Goal: Obtain resource: Download file/media

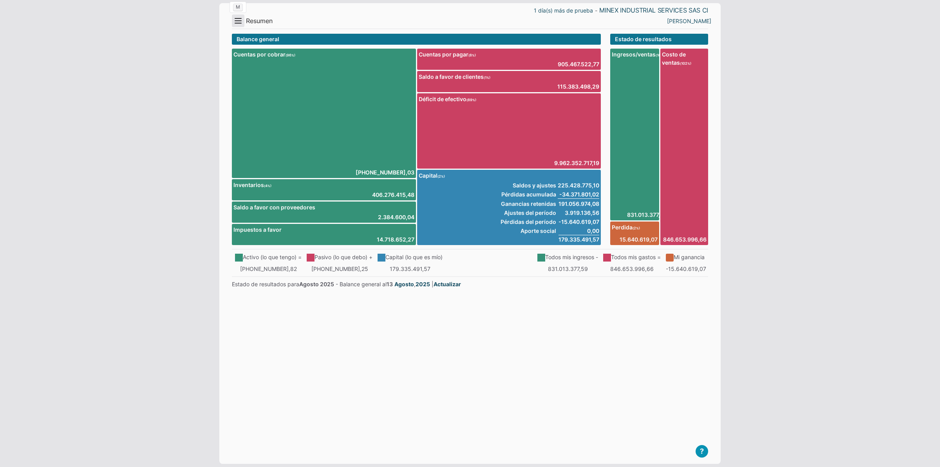
click at [236, 23] on button "Menu" at bounding box center [238, 20] width 13 height 13
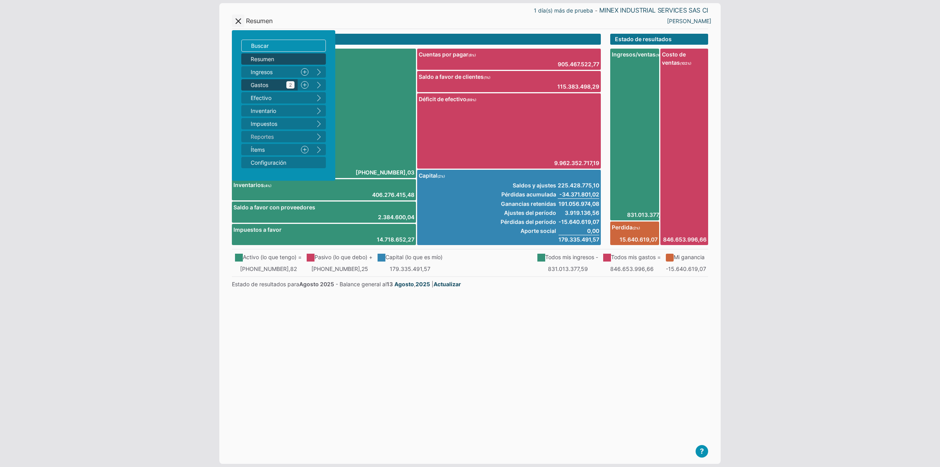
click at [260, 84] on span "Gastos 2" at bounding box center [273, 85] width 44 height 8
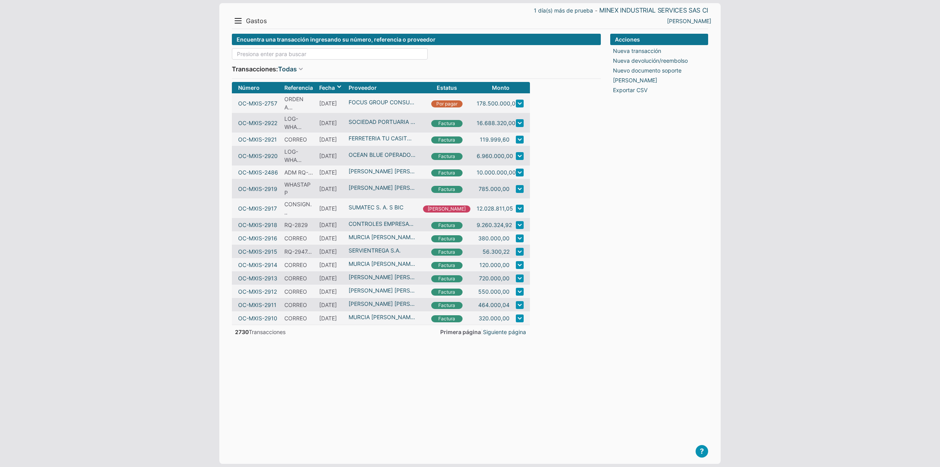
click at [263, 52] on input at bounding box center [330, 53] width 196 height 11
click at [263, 52] on input "st" at bounding box center [330, 53] width 196 height 11
type input "st"
click at [236, 23] on button "Menu" at bounding box center [238, 20] width 13 height 13
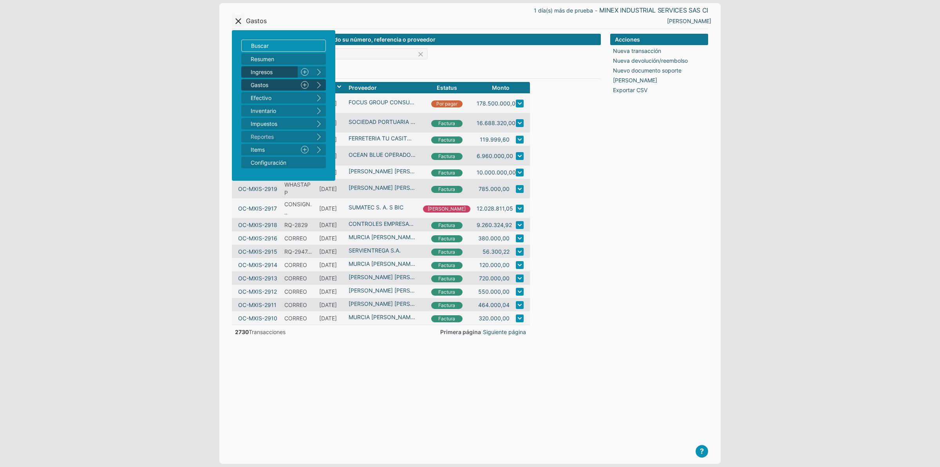
click at [263, 68] on span "Ingresos 1" at bounding box center [273, 72] width 44 height 8
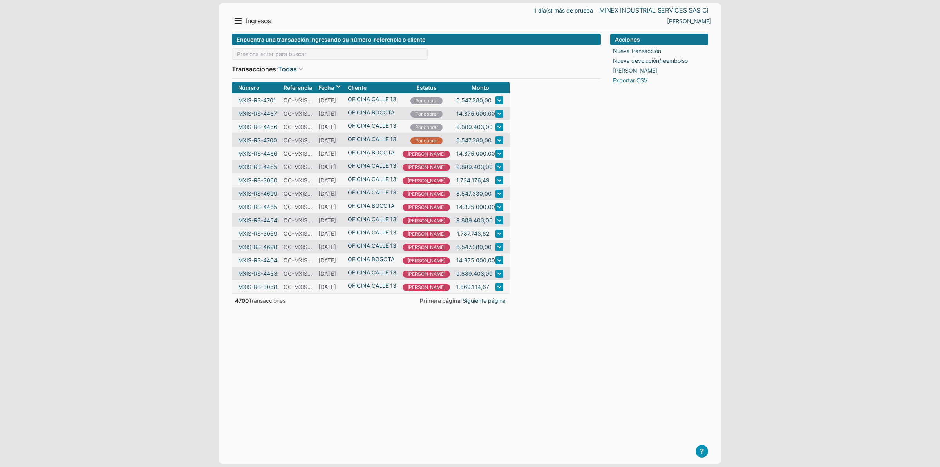
click at [628, 82] on link "Exportar CSV" at bounding box center [630, 80] width 34 height 8
select select ";"
click at [622, 106] on span "[DATE]" at bounding box center [603, 106] width 53 height 11
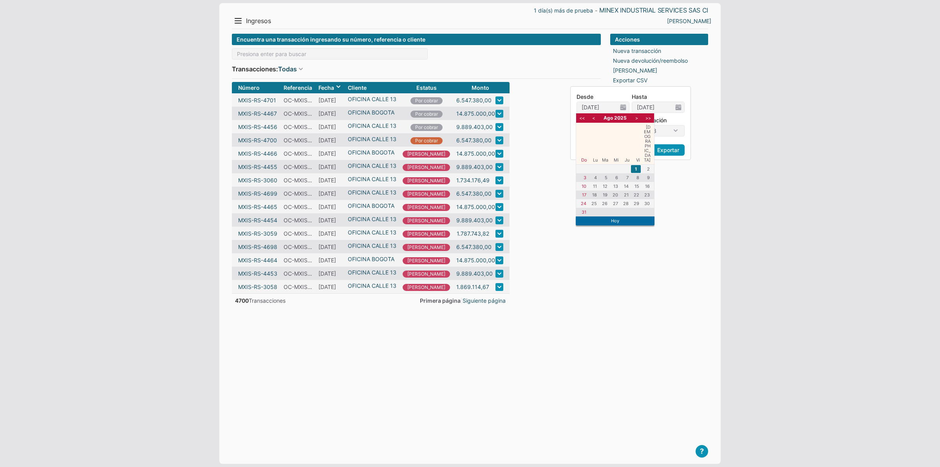
click at [586, 120] on li "<<" at bounding box center [583, 117] width 10 height 7
click at [651, 120] on li ">>" at bounding box center [648, 117] width 10 height 7
drag, startPoint x: 590, startPoint y: 107, endPoint x: 595, endPoint y: 106, distance: 4.8
click at [595, 106] on input "01/08/2025" at bounding box center [597, 107] width 41 height 11
click at [608, 108] on input "01/11/2025" at bounding box center [597, 107] width 41 height 11
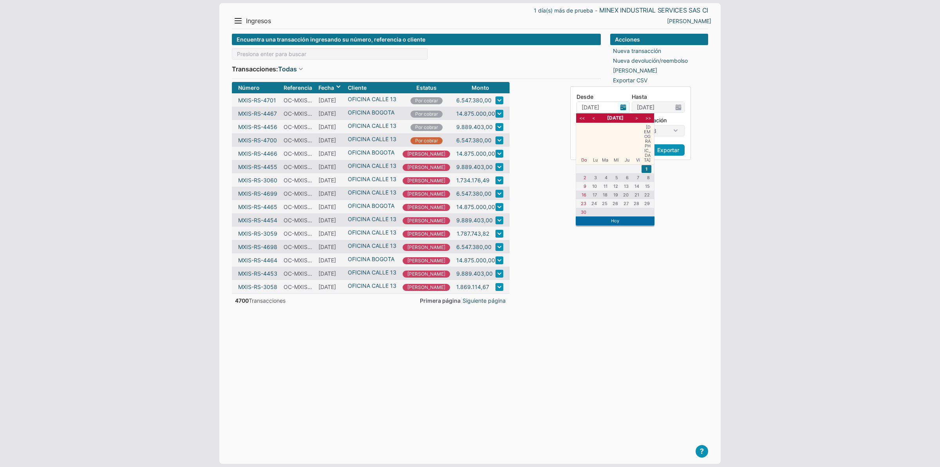
click at [608, 107] on input "01/11/2025" at bounding box center [597, 107] width 41 height 11
type input "01/11/2024"
click at [657, 105] on input "31/08/2025" at bounding box center [652, 107] width 41 height 11
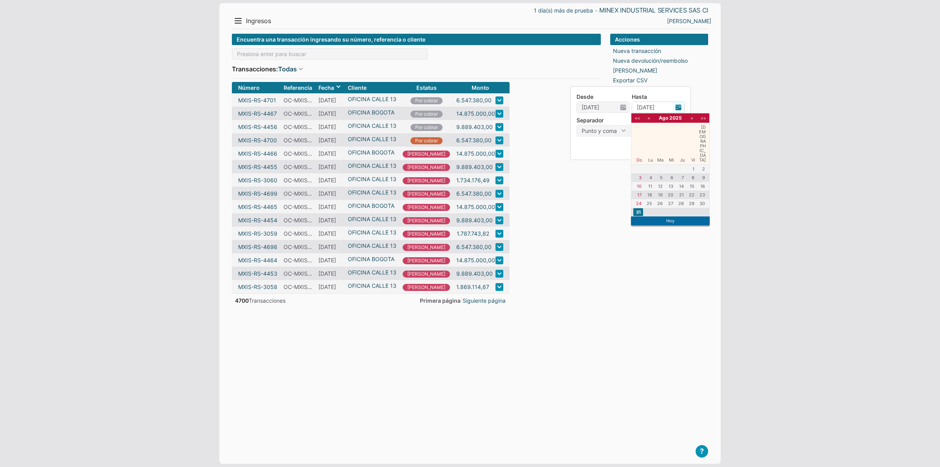
drag, startPoint x: 646, startPoint y: 106, endPoint x: 651, endPoint y: 105, distance: 5.6
click at [651, 105] on input "31/08/2025" at bounding box center [652, 107] width 41 height 11
click at [665, 109] on input "31/12/2025" at bounding box center [652, 107] width 41 height 11
type input "31/12/2024"
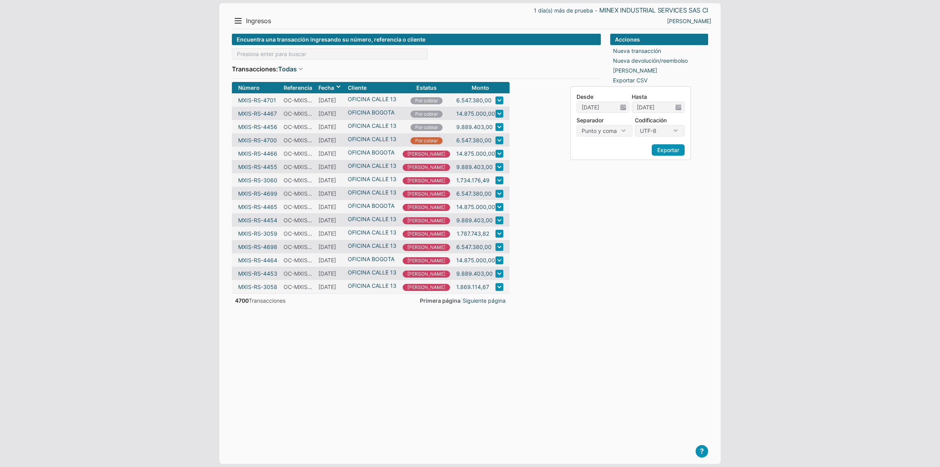
click at [610, 169] on div "Acciones Nueva transacción Nueva devolución/reembolso Imprimir bache Exportar C…" at bounding box center [659, 242] width 98 height 417
click at [634, 81] on link "Exportar CSV" at bounding box center [630, 80] width 34 height 8
click at [665, 131] on select "UTF-8 ISO-8859-1" at bounding box center [660, 130] width 50 height 11
select select "ISO-8859-1"
click at [635, 125] on select "UTF-8 ISO-8859-1" at bounding box center [660, 130] width 50 height 11
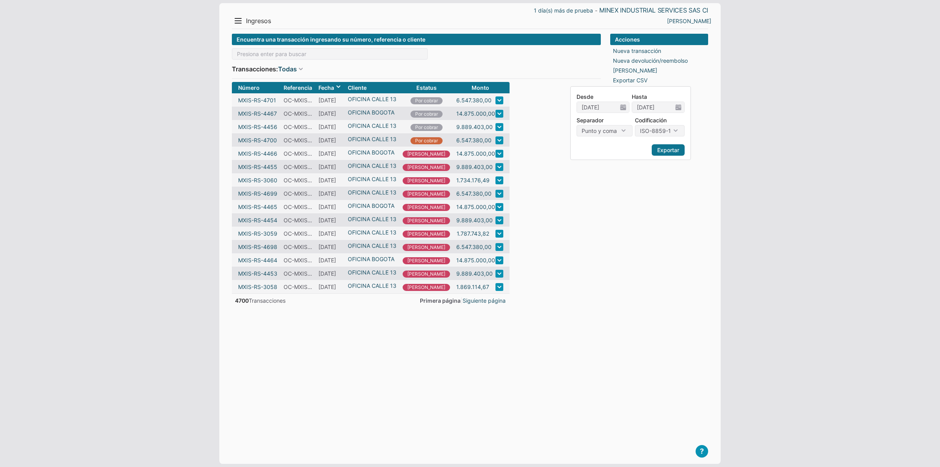
click at [665, 148] on link "Exportar" at bounding box center [668, 149] width 33 height 11
click at [281, 54] on input at bounding box center [330, 53] width 196 height 11
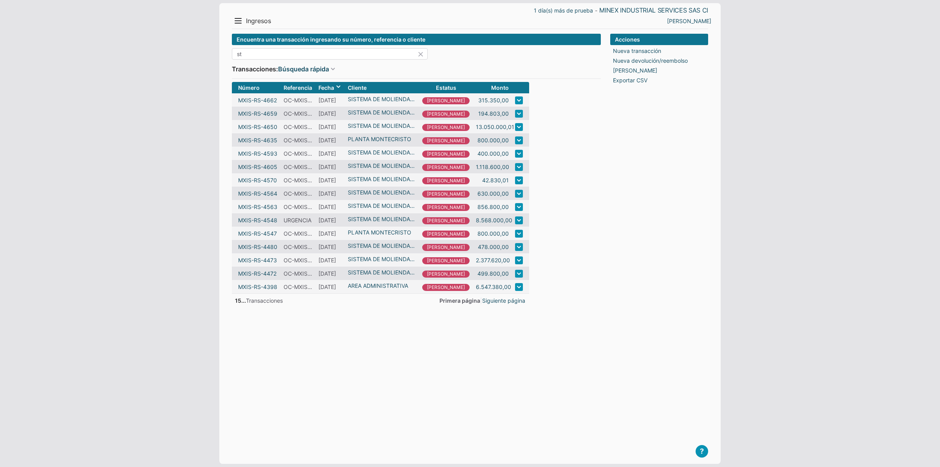
drag, startPoint x: 253, startPoint y: 55, endPoint x: 38, endPoint y: 23, distance: 217.2
click at [58, 37] on body "1 día(s) más de prueba - MINEX INDUSTRIAL SERVICES SAS CI Menu Resumen Ingresos…" at bounding box center [470, 233] width 940 height 467
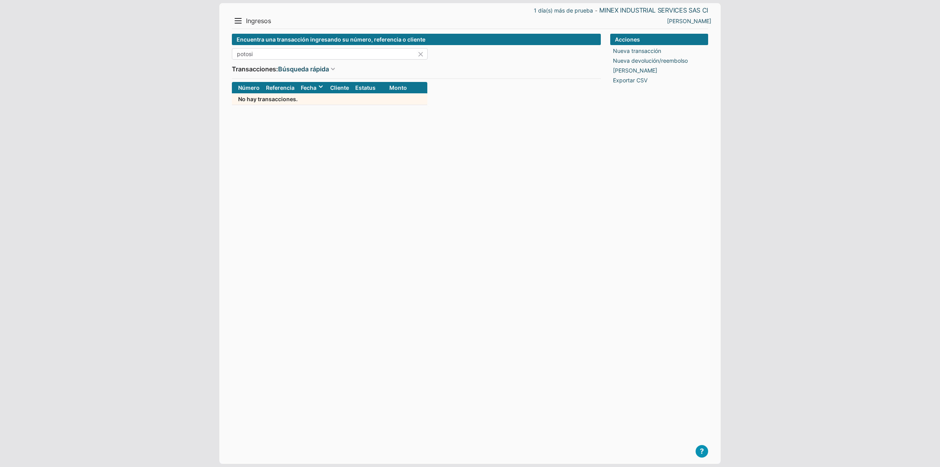
drag, startPoint x: 264, startPoint y: 50, endPoint x: 87, endPoint y: 52, distance: 177.1
click at [96, 52] on body "1 día(s) más de prueba - MINEX INDUSTRIAL SERVICES SAS CI Menu Resumen Ingresos…" at bounding box center [470, 233] width 940 height 467
drag, startPoint x: 263, startPoint y: 55, endPoint x: 67, endPoint y: 42, distance: 197.1
click at [83, 53] on body "1 día(s) más de prueba - MINEX INDUSTRIAL SERVICES SAS CI Menu Resumen Ingresos…" at bounding box center [470, 233] width 940 height 467
drag, startPoint x: 253, startPoint y: 55, endPoint x: 261, endPoint y: 56, distance: 7.5
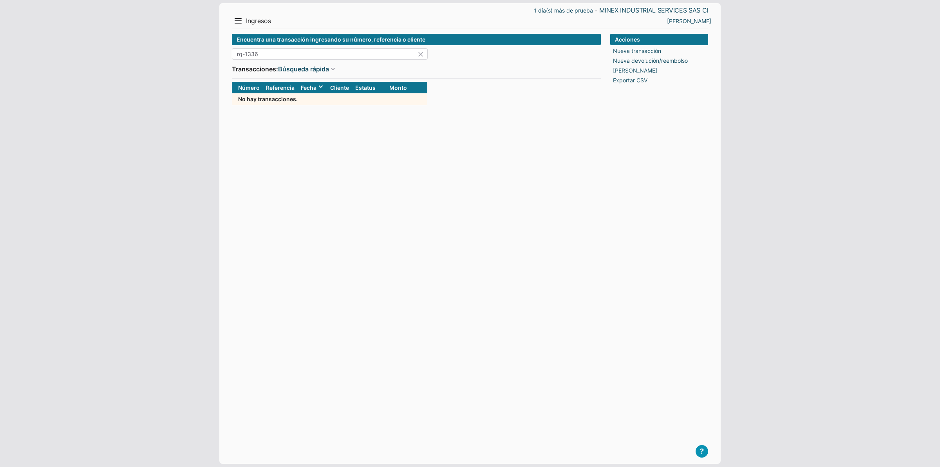
click at [261, 56] on input "rq-1336" at bounding box center [330, 53] width 196 height 11
type input "rq-1339"
click at [301, 71] on link "Búsqueda rápida" at bounding box center [303, 68] width 51 height 9
click at [228, 25] on div "1 día(s) más de prueba - MINEX INDUSTRIAL SERVICES SAS CI Menu Resumen Ingresos…" at bounding box center [470, 233] width 502 height 460
click at [234, 22] on button "Menu" at bounding box center [238, 20] width 13 height 13
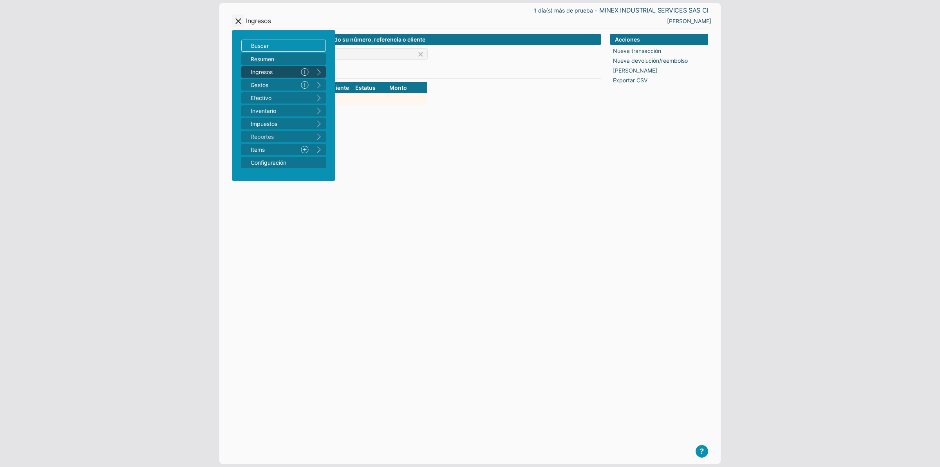
click at [258, 78] on ul "Resumen Ingresos 1 Nuevo right Gastos 2 Nuevo right Efectivo 3 right Inventario…" at bounding box center [283, 110] width 85 height 115
click at [260, 85] on span "Gastos 2" at bounding box center [273, 85] width 44 height 8
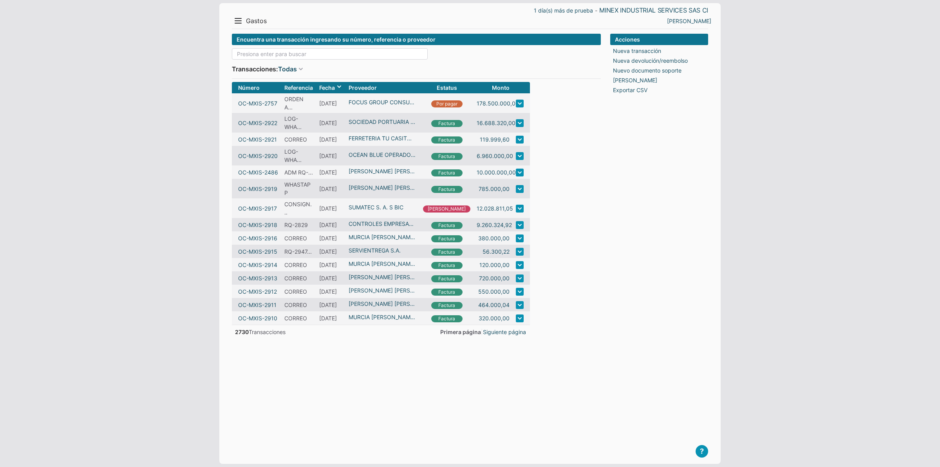
click at [252, 55] on input at bounding box center [330, 53] width 196 height 11
type input "1"
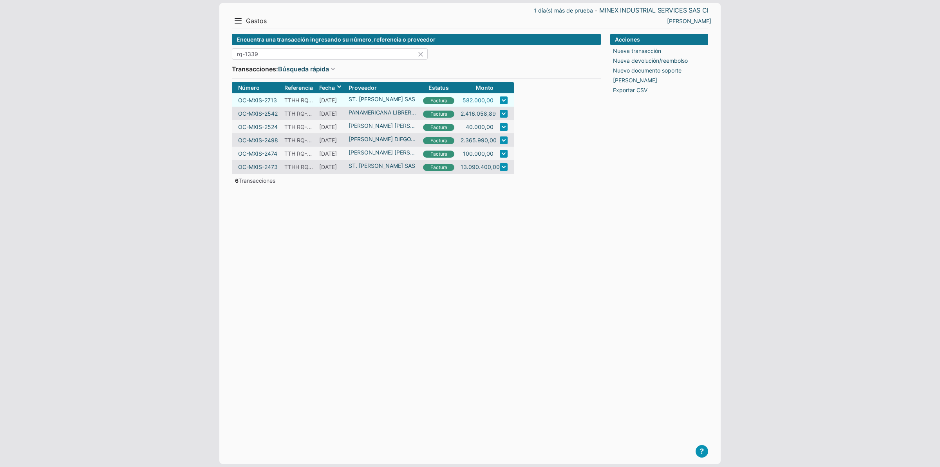
type input "rq-1339"
click at [482, 101] on link "582.000,00" at bounding box center [478, 100] width 31 height 8
click at [476, 171] on link "13.090.400,00" at bounding box center [480, 167] width 39 height 8
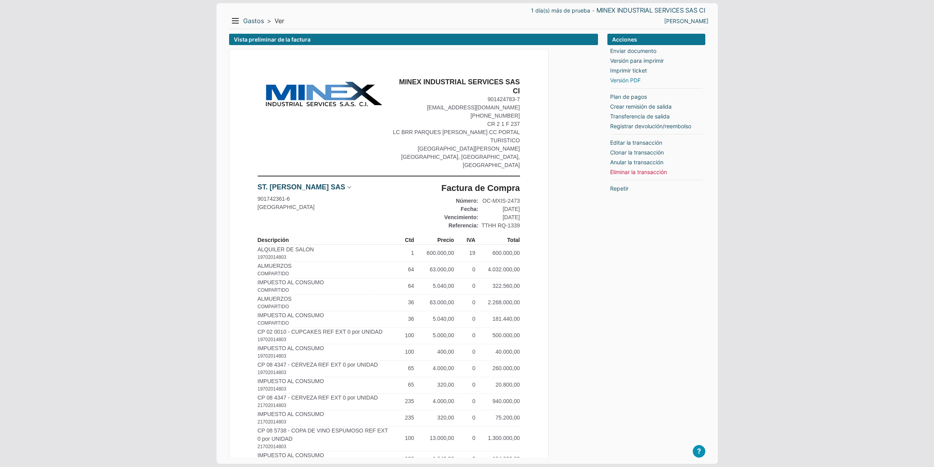
click at [622, 81] on link "Versión PDF" at bounding box center [625, 80] width 31 height 8
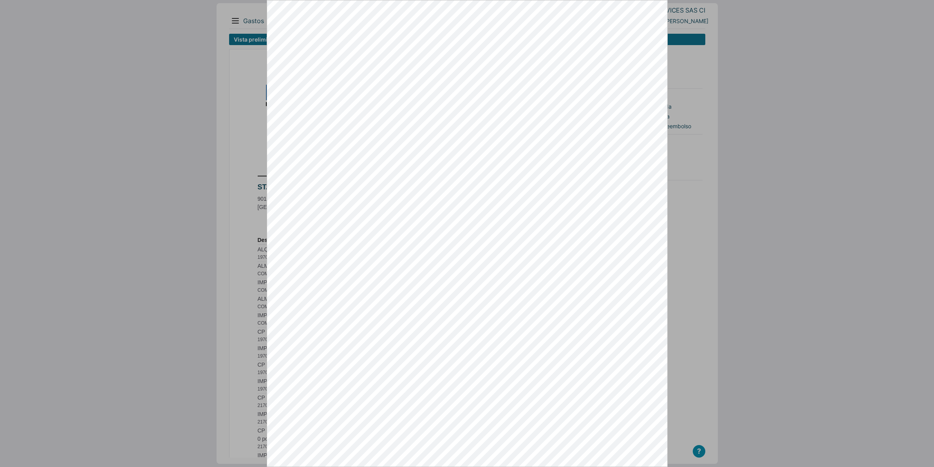
drag, startPoint x: 110, startPoint y: 130, endPoint x: 103, endPoint y: 121, distance: 11.4
click at [110, 130] on div at bounding box center [467, 233] width 934 height 467
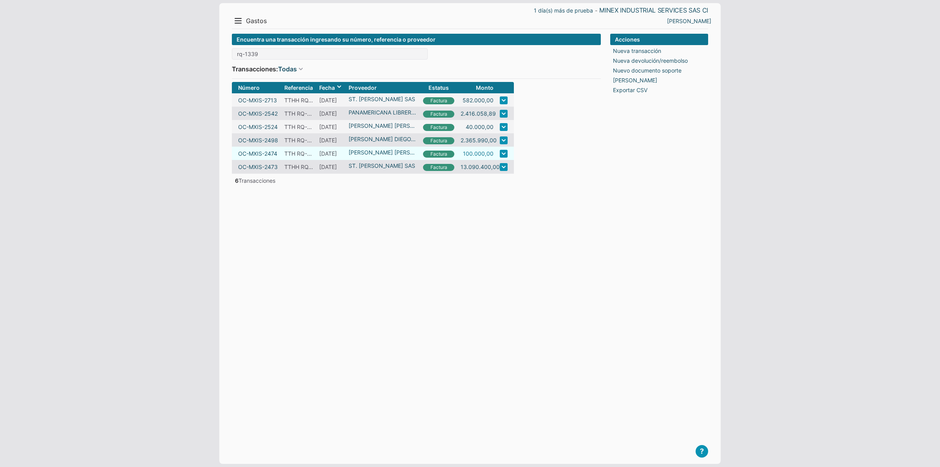
click at [478, 158] on link "100.000,00" at bounding box center [478, 153] width 31 height 8
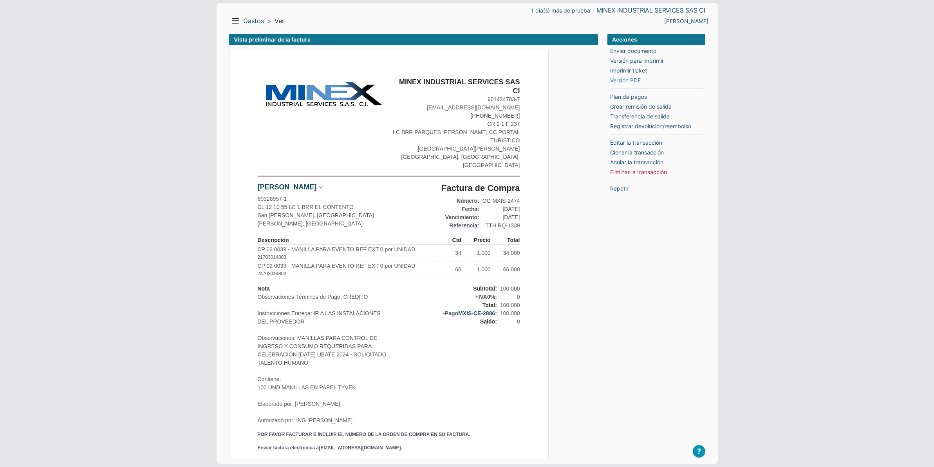
click at [634, 81] on link "Versión PDF" at bounding box center [625, 80] width 31 height 8
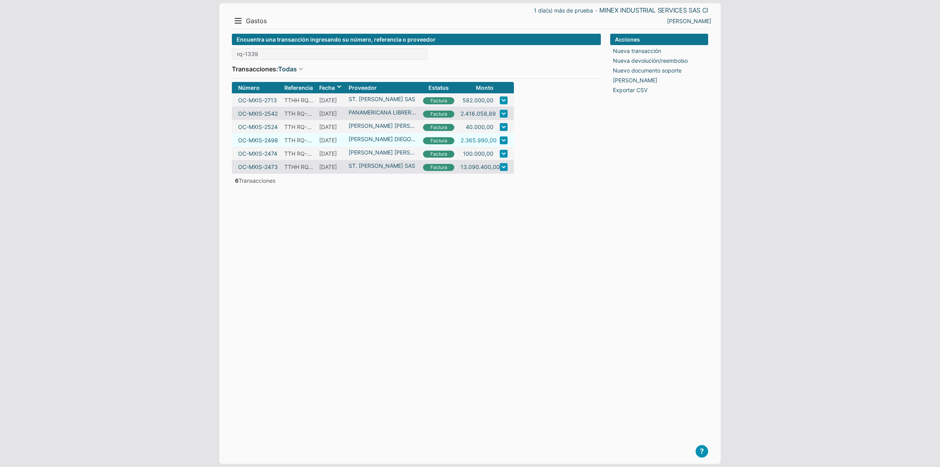
click at [474, 144] on link "2.365.990,00" at bounding box center [479, 140] width 36 height 8
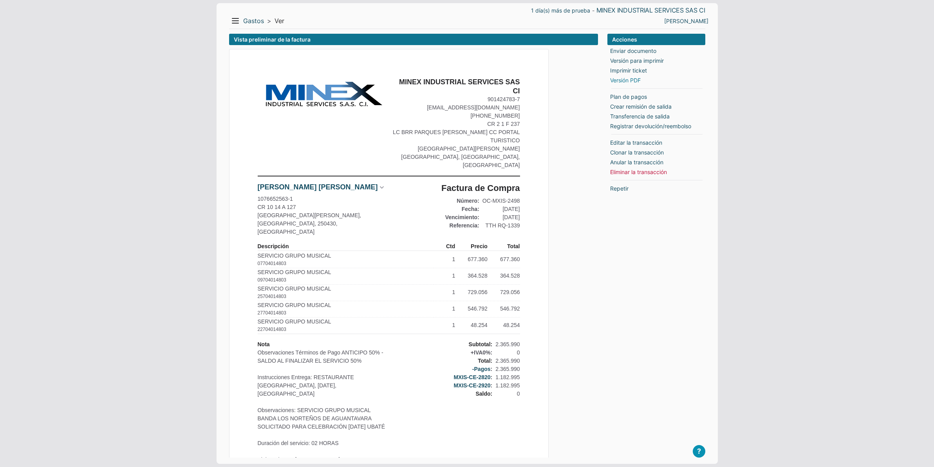
click at [626, 83] on link "Versión PDF" at bounding box center [625, 80] width 31 height 8
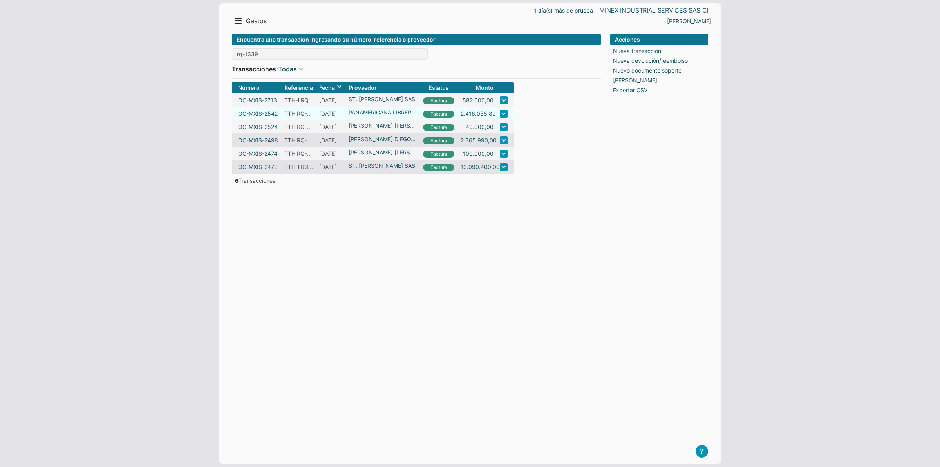
click at [505, 118] on link at bounding box center [504, 114] width 8 height 8
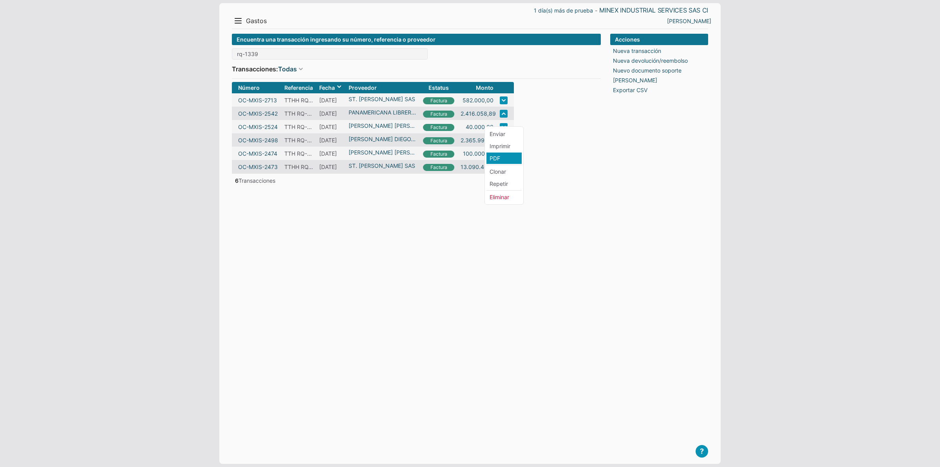
click at [498, 155] on li "PDF" at bounding box center [504, 157] width 35 height 11
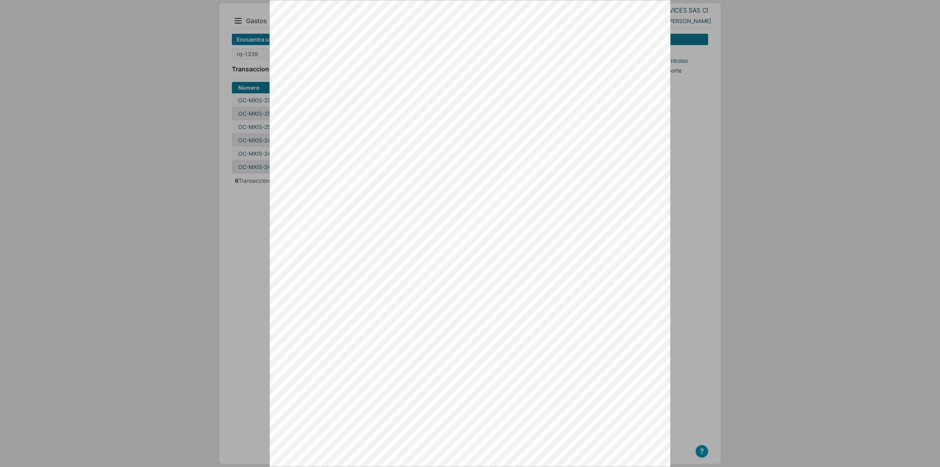
click at [250, 217] on div at bounding box center [470, 233] width 940 height 467
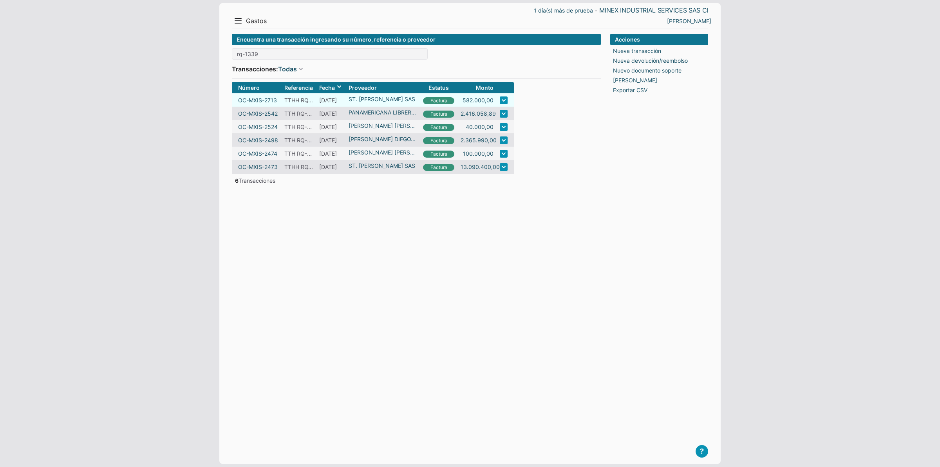
click at [505, 103] on link at bounding box center [504, 100] width 8 height 8
click at [501, 136] on li "PDF" at bounding box center [504, 141] width 35 height 11
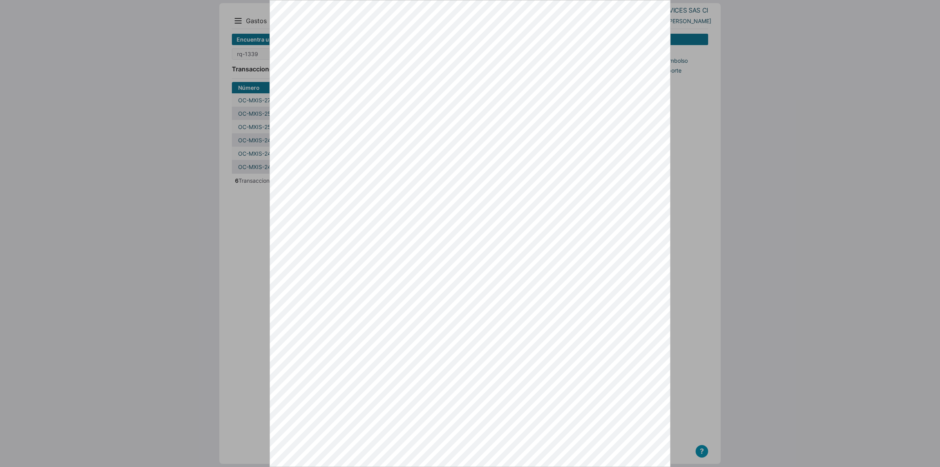
click at [243, 18] on div at bounding box center [470, 233] width 940 height 467
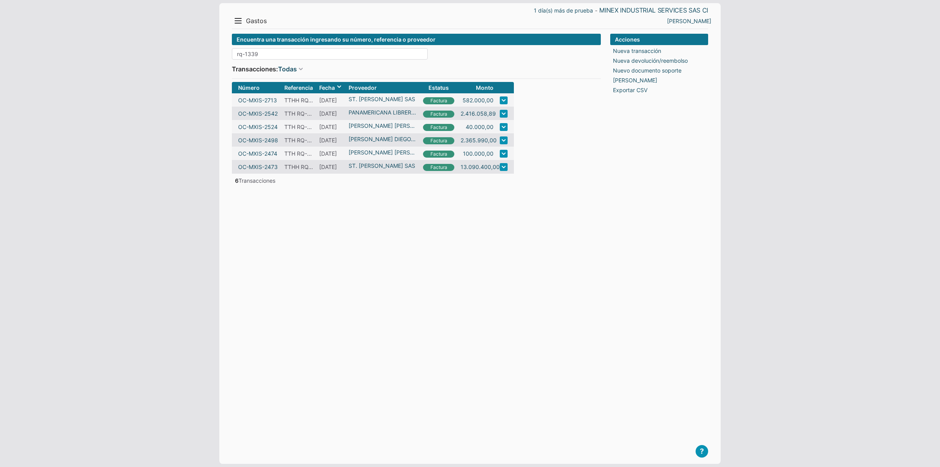
click at [267, 53] on input "rq-1339" at bounding box center [330, 53] width 196 height 11
click at [686, 21] on link "[PERSON_NAME]" at bounding box center [689, 21] width 44 height 8
click at [687, 51] on li "Salir" at bounding box center [695, 47] width 35 height 11
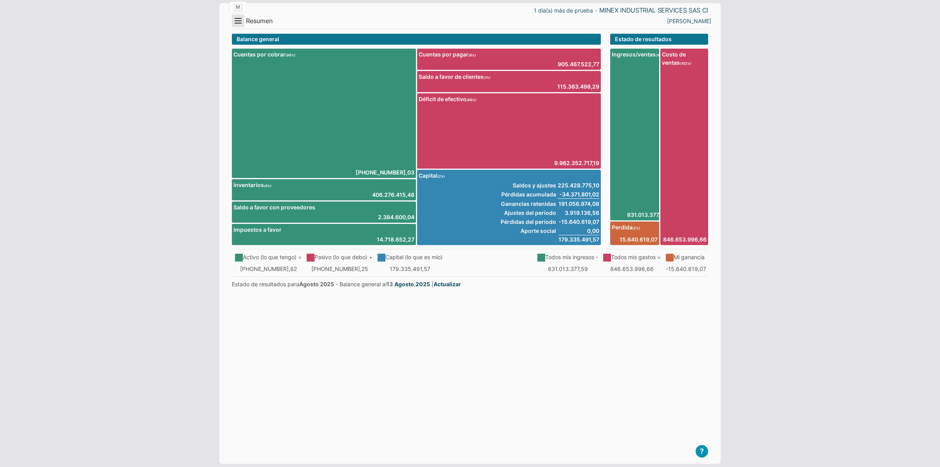
click at [239, 20] on button "Menu" at bounding box center [238, 20] width 13 height 13
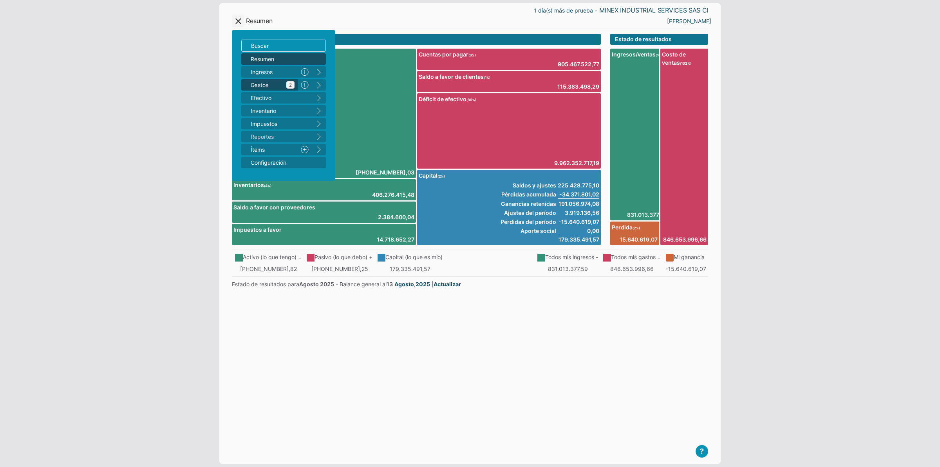
click at [257, 85] on span "Gastos 2" at bounding box center [273, 85] width 44 height 8
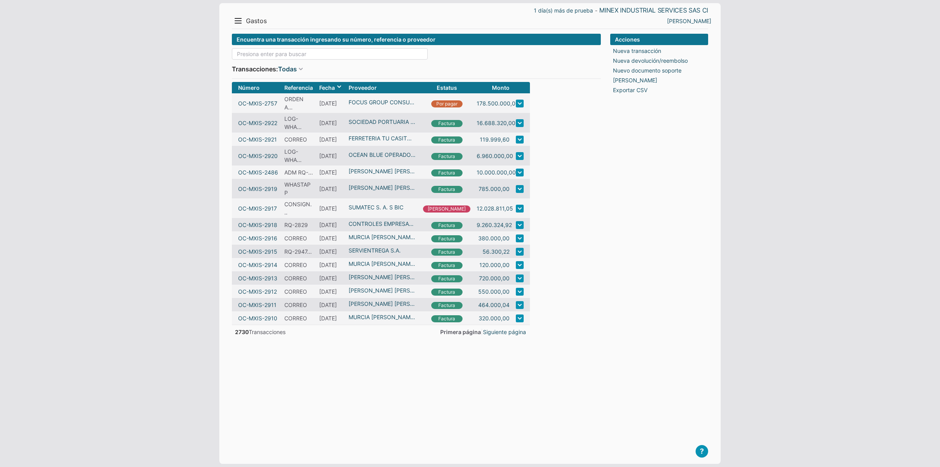
click at [244, 53] on input at bounding box center [330, 53] width 196 height 11
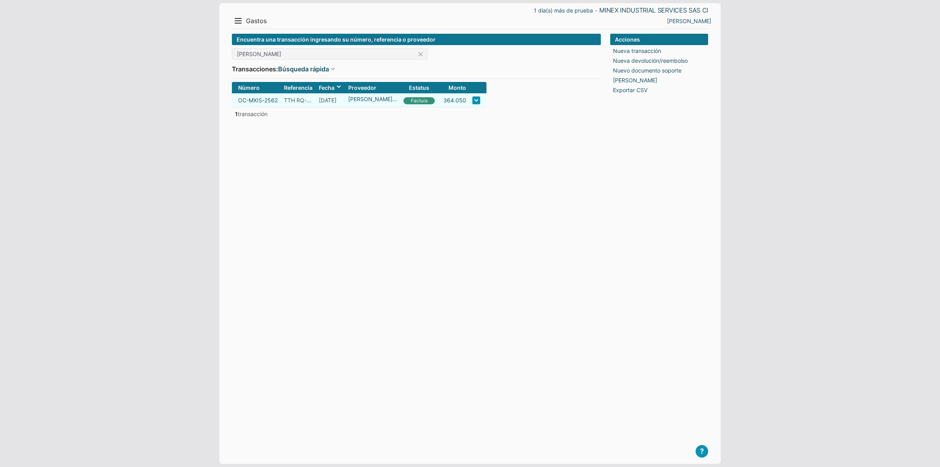
click at [480, 101] on link at bounding box center [477, 100] width 8 height 8
click at [487, 139] on li "PDF" at bounding box center [492, 138] width 35 height 11
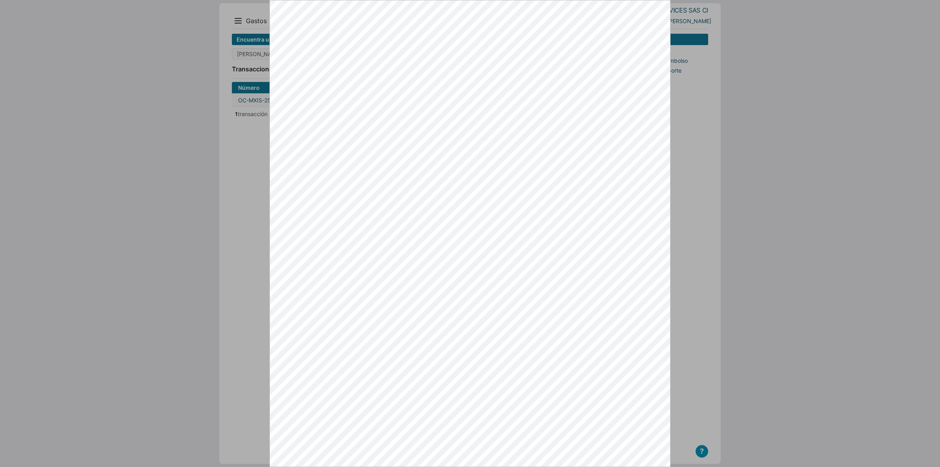
click at [242, 36] on div at bounding box center [470, 233] width 940 height 467
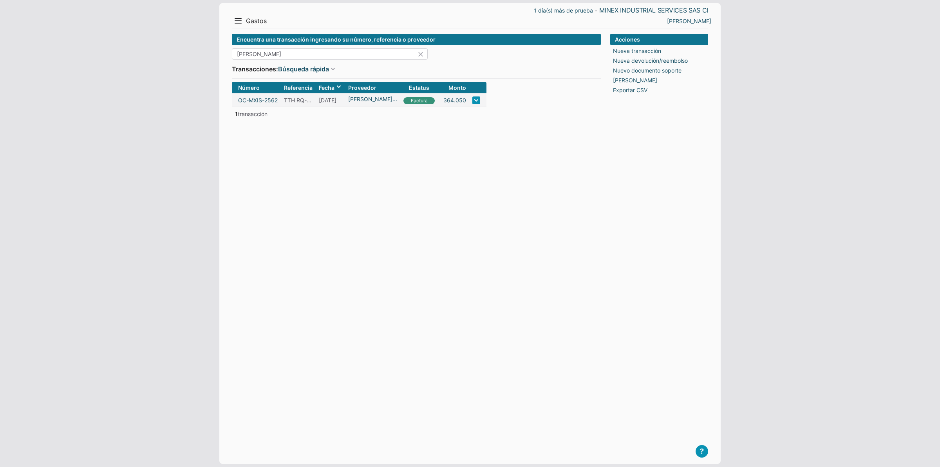
drag, startPoint x: 281, startPoint y: 48, endPoint x: 120, endPoint y: 40, distance: 160.8
click at [125, 45] on body "1 día(s) más de prueba - MINEX INDUSTRIAL SERVICES SAS CI Menu Resumen Ingresos…" at bounding box center [470, 233] width 940 height 467
click at [495, 98] on link at bounding box center [491, 100] width 8 height 8
click at [488, 135] on li "PDF" at bounding box center [496, 138] width 35 height 11
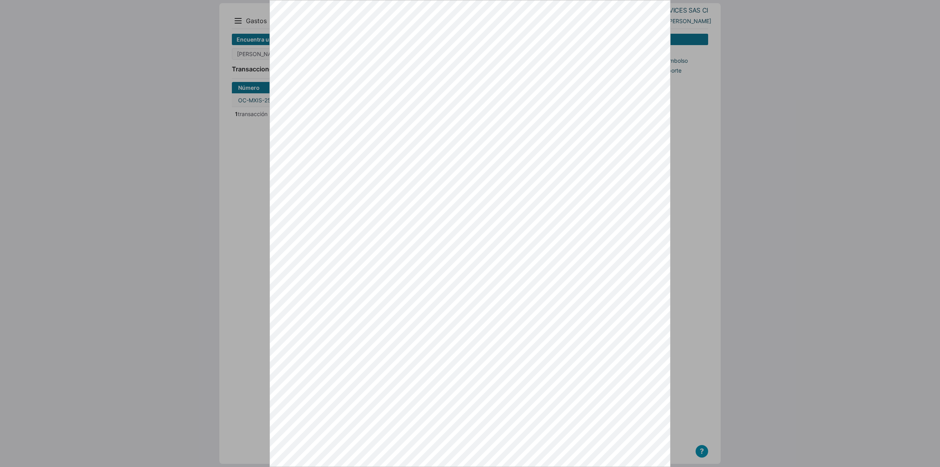
drag, startPoint x: 226, startPoint y: 38, endPoint x: 245, endPoint y: 28, distance: 21.2
click at [231, 36] on div at bounding box center [470, 233] width 940 height 467
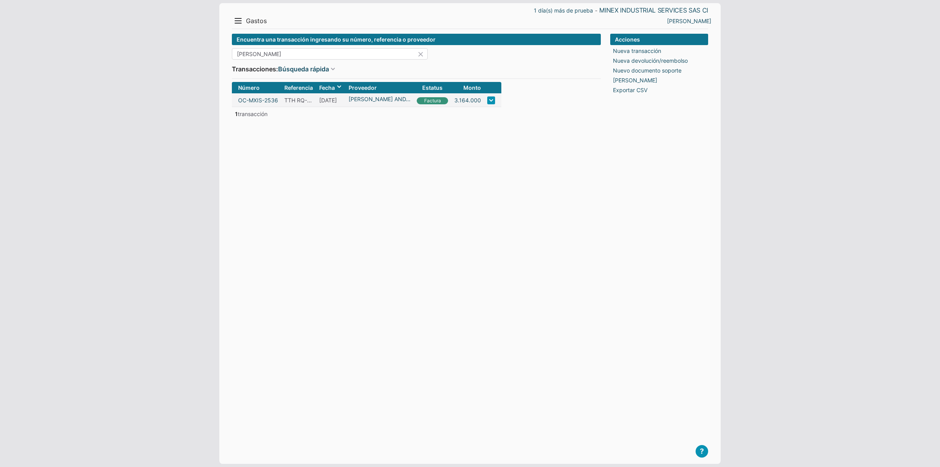
drag, startPoint x: 285, startPoint y: 52, endPoint x: 25, endPoint y: 34, distance: 261.1
click at [25, 35] on body "1 día(s) más de prueba - MINEX INDUSTRIAL SERVICES SAS CI Menu Resumen Ingresos…" at bounding box center [470, 233] width 940 height 467
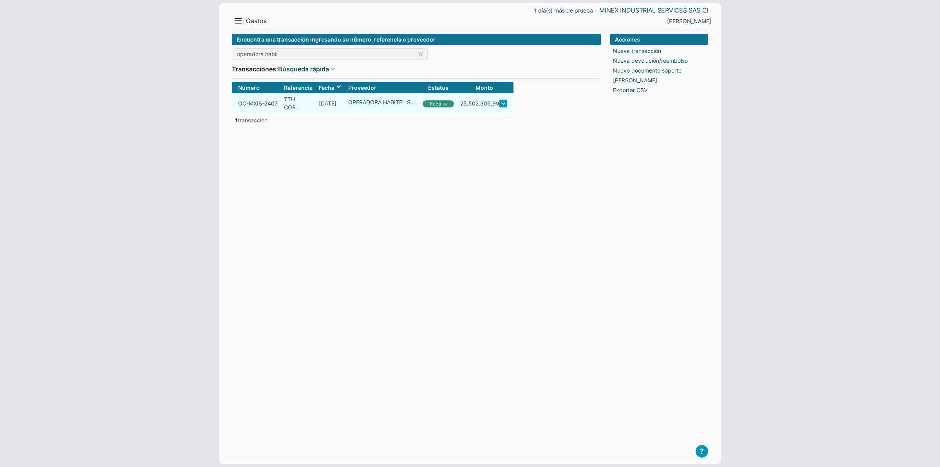
click at [506, 102] on link at bounding box center [504, 104] width 8 height 8
click at [497, 138] on li "PDF" at bounding box center [504, 141] width 35 height 11
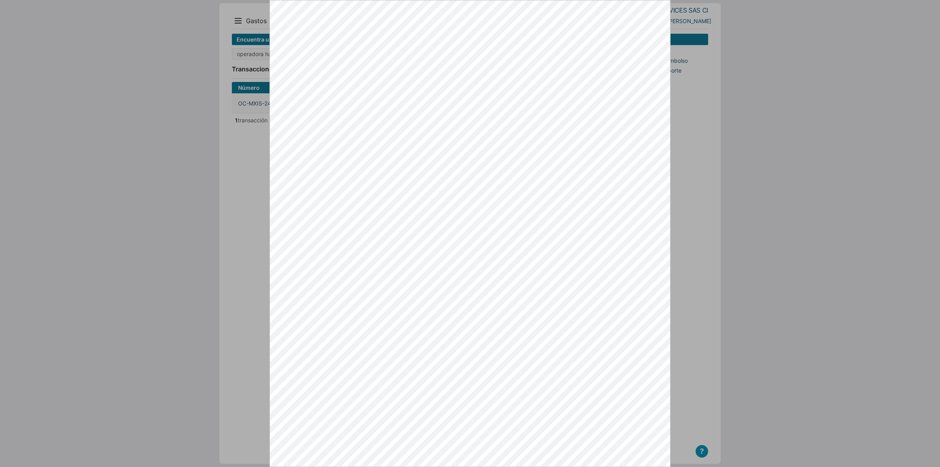
drag, startPoint x: 241, startPoint y: 48, endPoint x: 257, endPoint y: 48, distance: 15.3
click at [243, 48] on div at bounding box center [470, 233] width 940 height 467
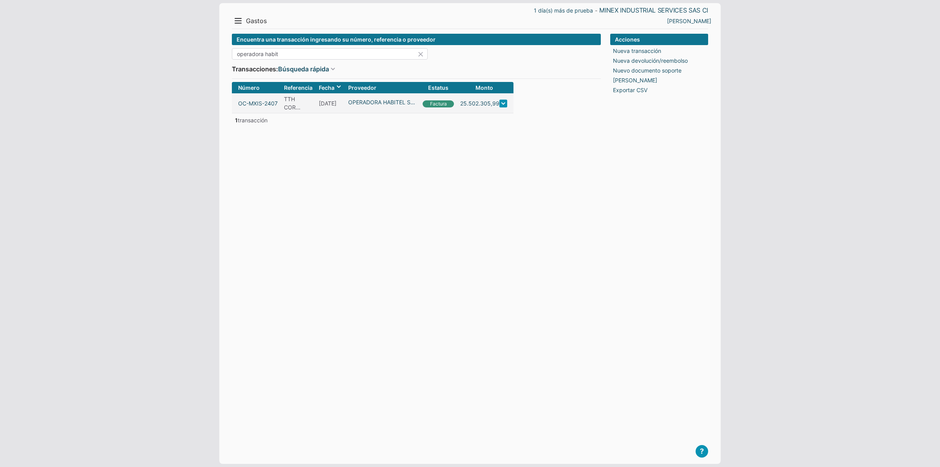
drag, startPoint x: 298, startPoint y: 48, endPoint x: 150, endPoint y: 51, distance: 148.1
click at [163, 54] on body "1 día(s) más de prueba - MINEX INDUSTRIAL SERVICES SAS CI Menu Resumen Ingresos…" at bounding box center [470, 233] width 940 height 467
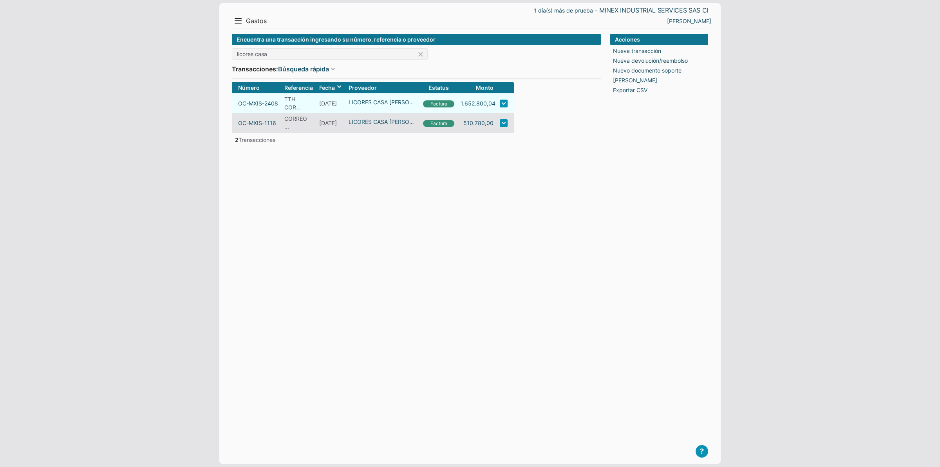
click at [506, 105] on link at bounding box center [504, 104] width 8 height 8
click at [496, 142] on li "PDF" at bounding box center [504, 141] width 35 height 11
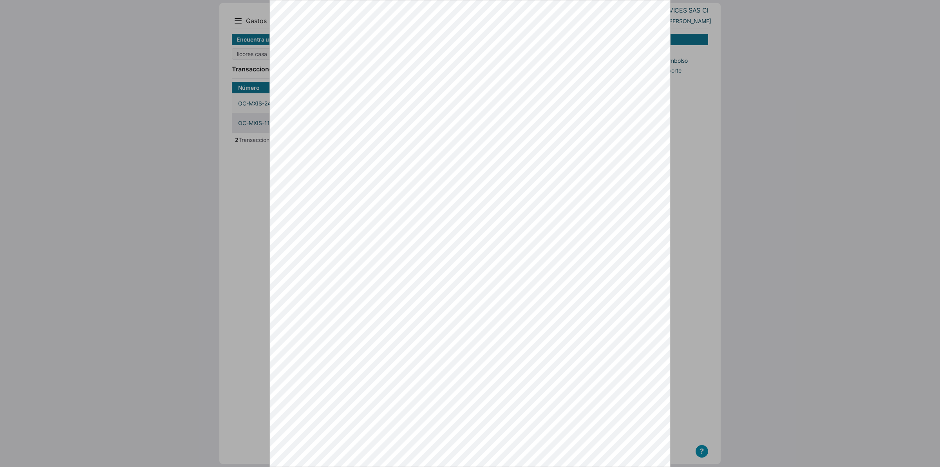
click at [248, 45] on div at bounding box center [470, 233] width 940 height 467
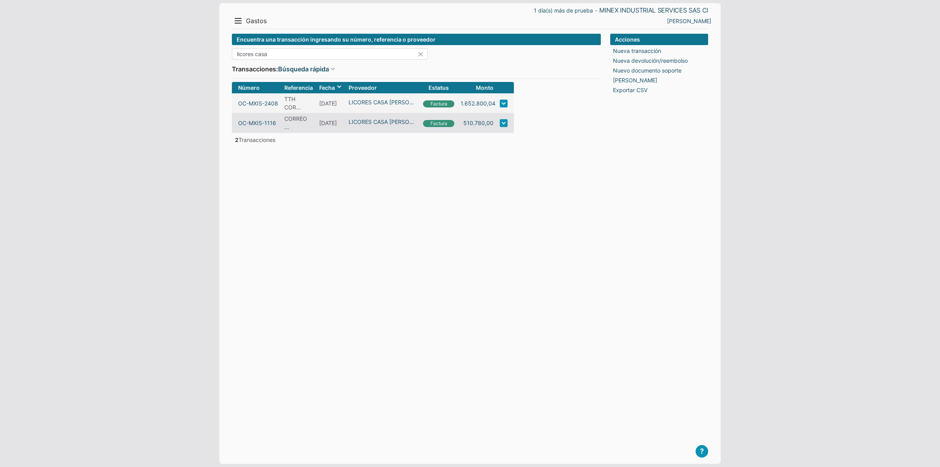
click at [267, 51] on input "licores casa" at bounding box center [330, 53] width 196 height 11
drag, startPoint x: 275, startPoint y: 52, endPoint x: 5, endPoint y: 45, distance: 270.0
click at [25, 50] on body "1 día(s) más de prueba - MINEX INDUSTRIAL SERVICES SAS CI Menu Resumen Ingresos…" at bounding box center [470, 233] width 940 height 467
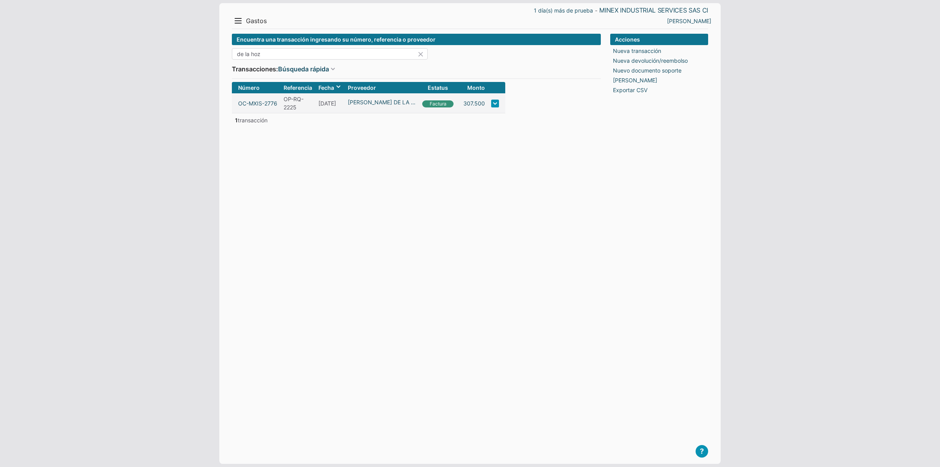
drag, startPoint x: 243, startPoint y: 50, endPoint x: 163, endPoint y: 47, distance: 80.0
click at [163, 47] on body "1 día(s) más de prueba - MINEX INDUSTRIAL SERVICES SAS CI Menu Resumen Ingresos…" at bounding box center [470, 233] width 940 height 467
type input "hoz"
click at [473, 107] on link "307.500" at bounding box center [475, 103] width 22 height 8
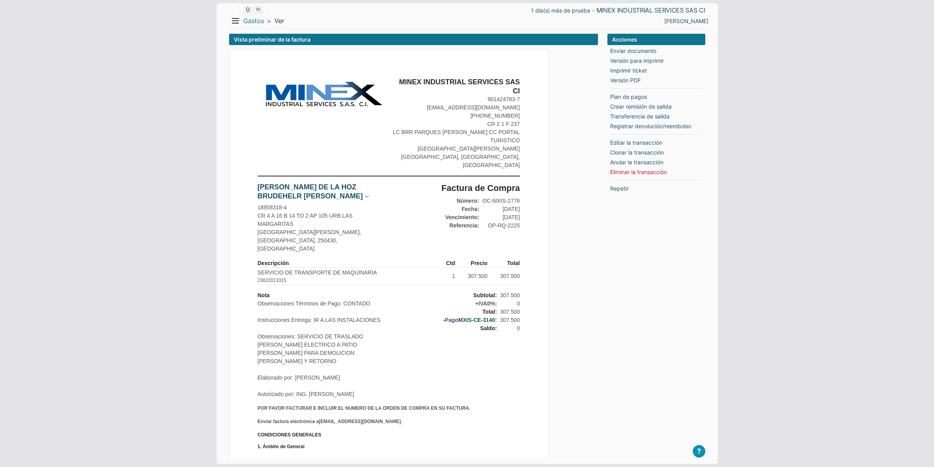
click at [254, 18] on link "Gastos" at bounding box center [253, 21] width 21 height 8
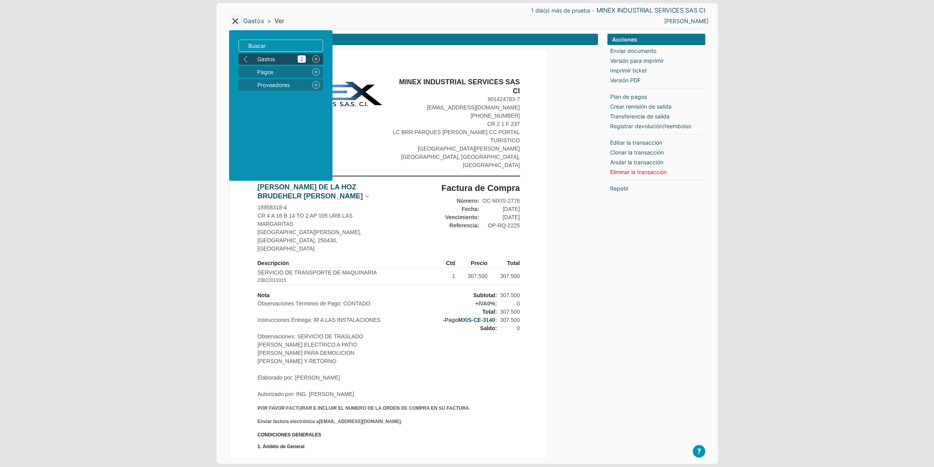
click at [266, 57] on span "Gastos 2" at bounding box center [281, 59] width 49 height 8
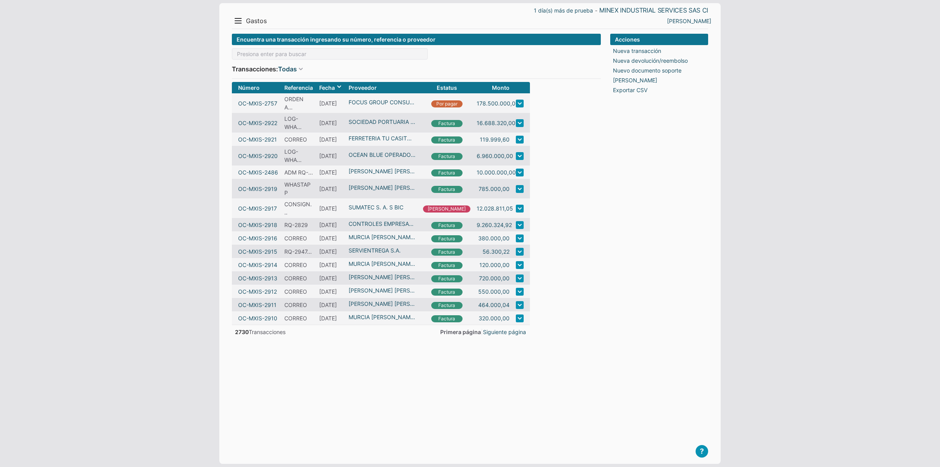
click at [261, 59] on input at bounding box center [330, 53] width 196 height 11
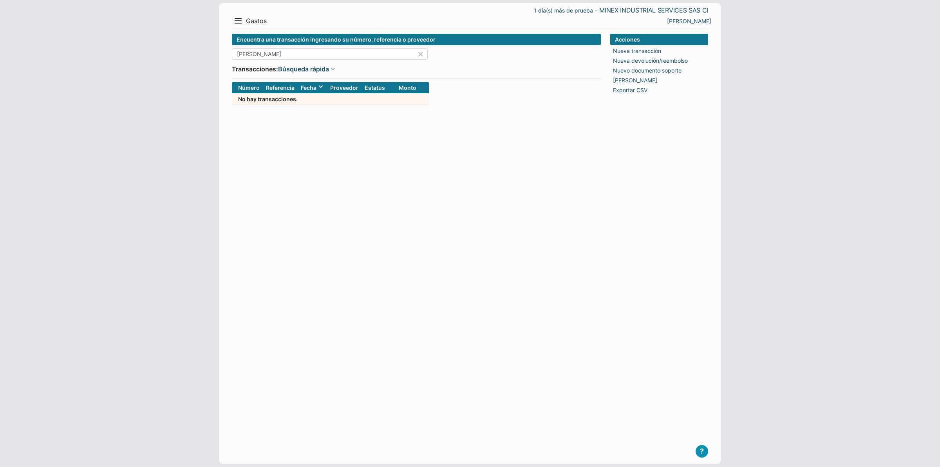
drag, startPoint x: 232, startPoint y: 54, endPoint x: 53, endPoint y: 40, distance: 179.6
click at [96, 53] on body "1 día(s) más de prueba - MINEX INDUSTRIAL SERVICES SAS CI Menu Resumen Ingresos…" at bounding box center [470, 233] width 940 height 467
drag, startPoint x: 108, startPoint y: 51, endPoint x: 63, endPoint y: 47, distance: 44.8
click at [88, 49] on body "1 día(s) más de prueba - MINEX INDUSTRIAL SERVICES SAS CI Menu Resumen Ingresos…" at bounding box center [470, 233] width 940 height 467
type input "o"
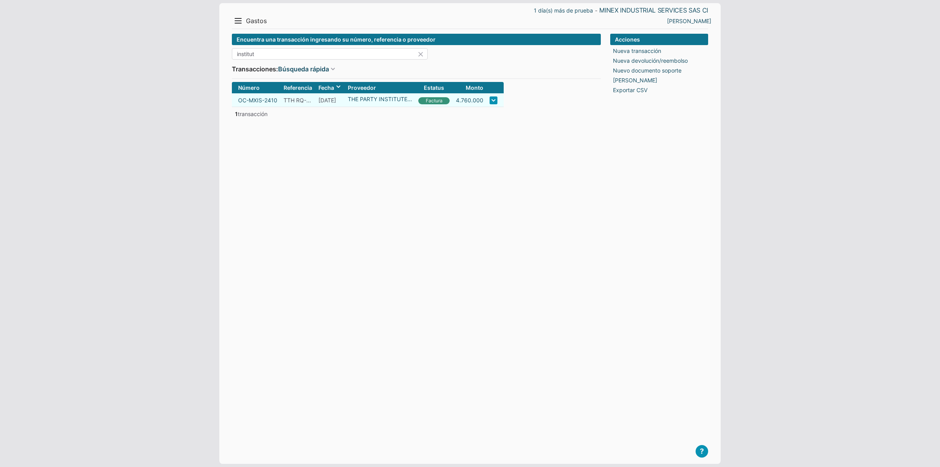
type input "institut"
click at [494, 100] on link at bounding box center [494, 100] width 8 height 8
click at [484, 136] on li "PDF" at bounding box center [492, 138] width 35 height 11
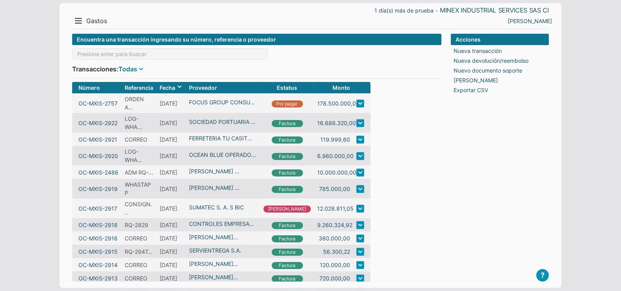
click at [134, 69] on link "Todas" at bounding box center [127, 68] width 19 height 9
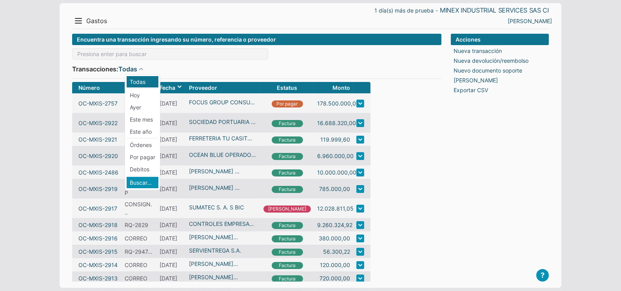
click at [143, 179] on li "Buscar..." at bounding box center [143, 182] width 32 height 11
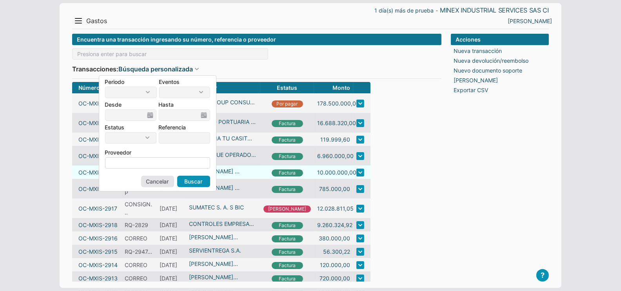
click at [139, 158] on input at bounding box center [157, 162] width 105 height 11
click at [134, 95] on select "Ayer Hoy Esta semana Semana pasada Este mes Mes pasado Este trimestre Trimestre…" at bounding box center [131, 92] width 52 height 11
click at [139, 114] on input at bounding box center [125, 115] width 41 height 11
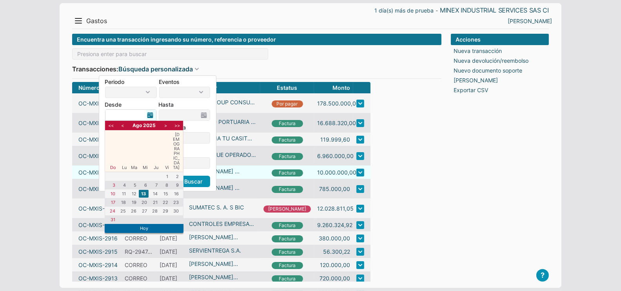
click at [139, 114] on input at bounding box center [125, 115] width 41 height 11
click at [402, 120] on form "Encuentra una transacción ingresando su número, referencia o proveedor Transacc…" at bounding box center [256, 185] width 369 height 302
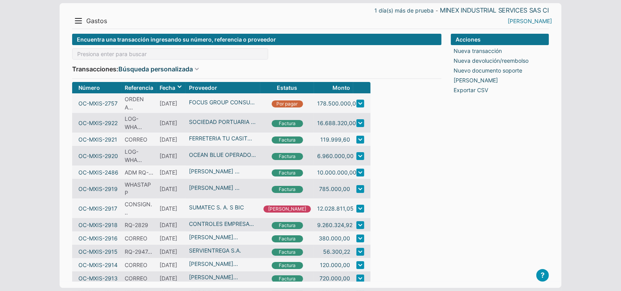
click at [526, 21] on link "[PERSON_NAME]" at bounding box center [529, 21] width 44 height 8
click at [528, 46] on li "Salir" at bounding box center [535, 47] width 35 height 11
